Goal: Find specific page/section: Find specific page/section

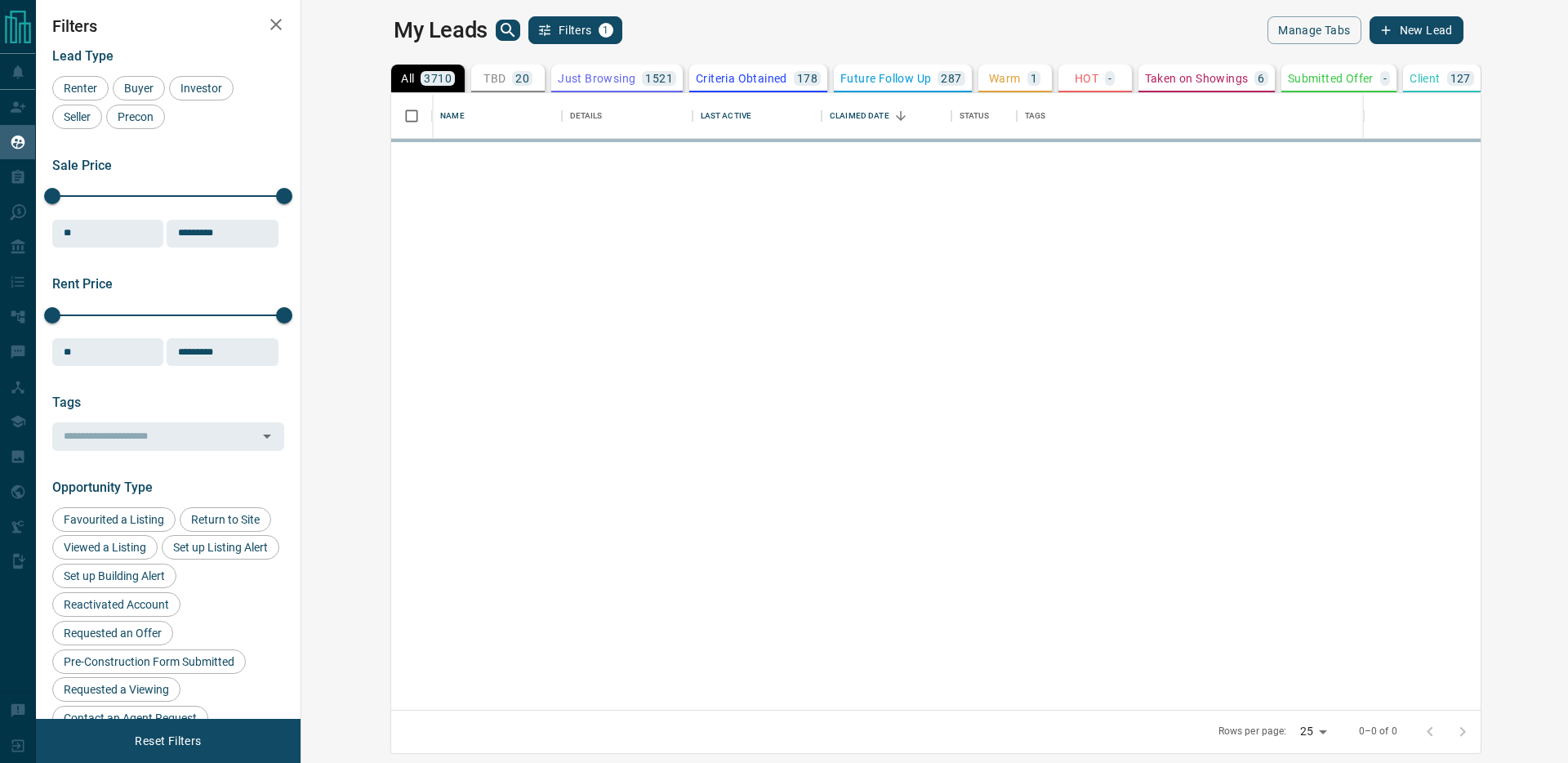
scroll to position [616, 1259]
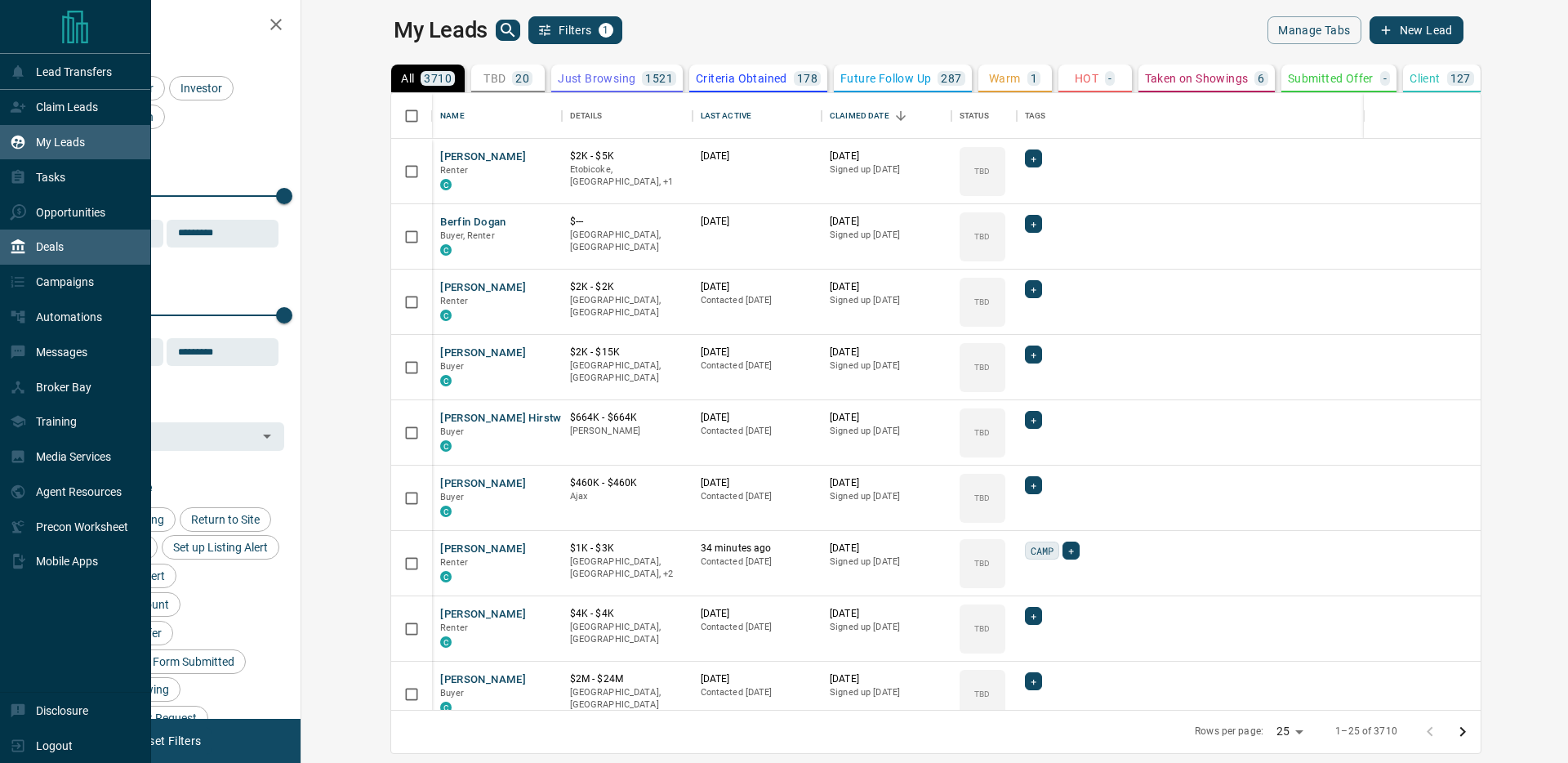
click at [84, 250] on div "Deals" at bounding box center [75, 246] width 151 height 35
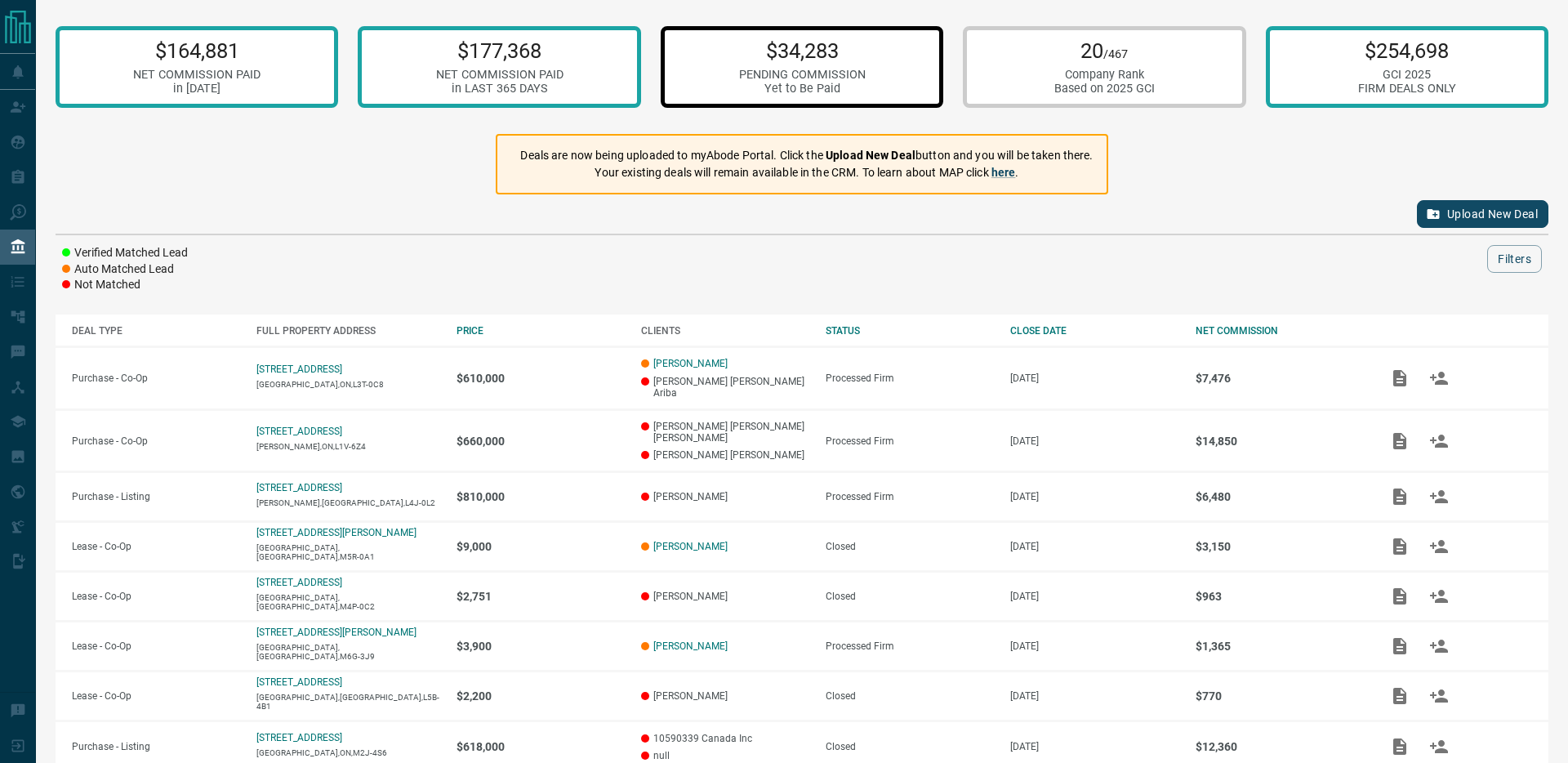
click at [752, 60] on p "$34,283" at bounding box center [802, 51] width 126 height 24
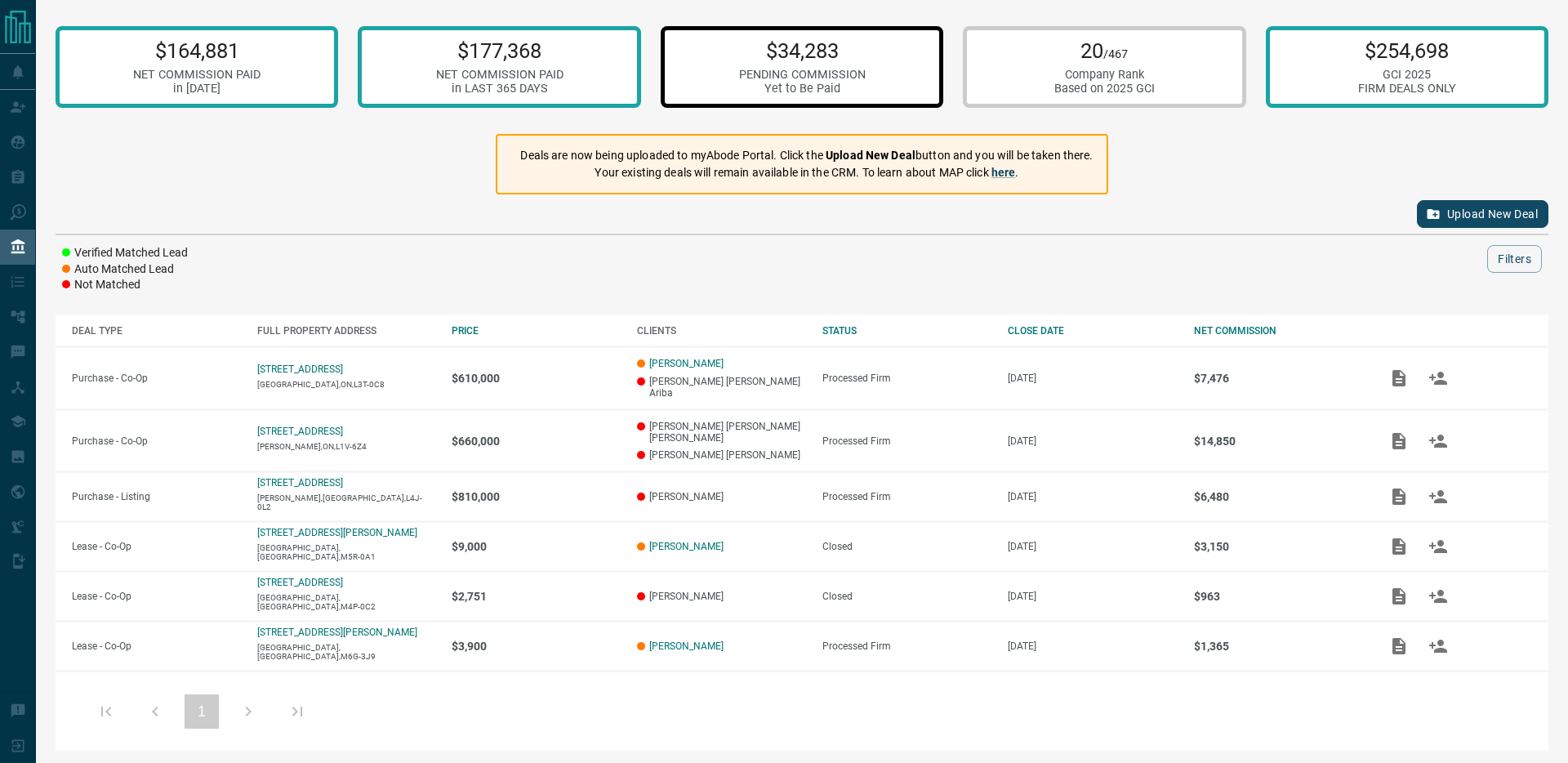
click at [522, 237] on div "Upload New Deal Verified Matched Lead Auto Matched Lead Not Matched Filters" at bounding box center [802, 244] width 1493 height 99
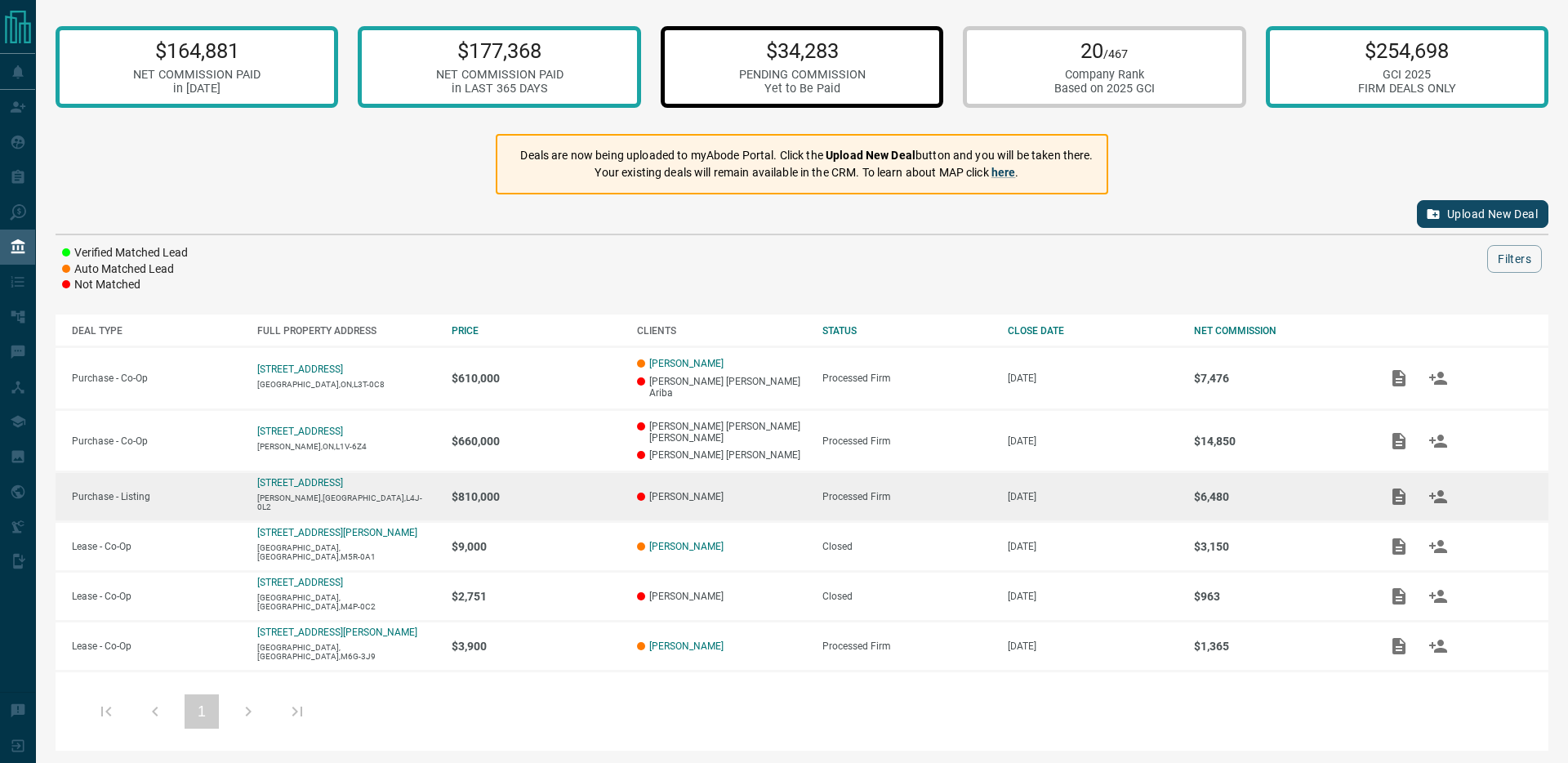
click at [414, 493] on p "[PERSON_NAME],[GEOGRAPHIC_DATA],L4J-0L2" at bounding box center [346, 502] width 178 height 18
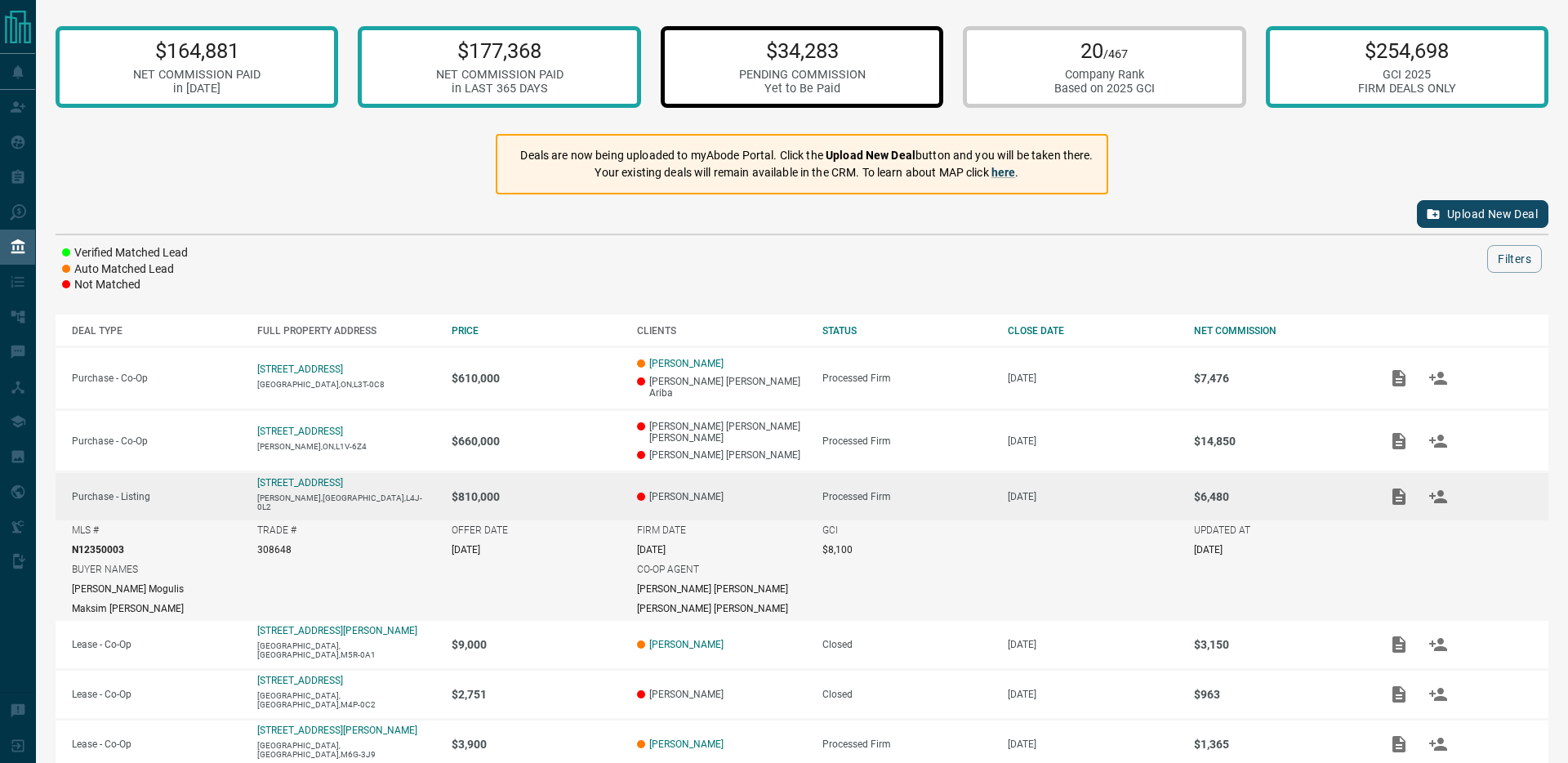
click at [269, 544] on p "308648" at bounding box center [274, 549] width 34 height 12
copy p "308648"
